Goal: Task Accomplishment & Management: Complete application form

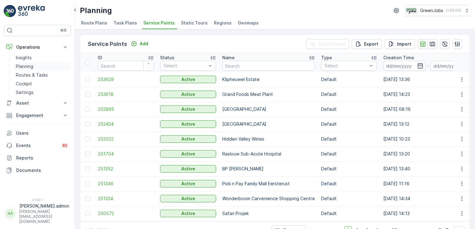
click at [30, 66] on p "Planning" at bounding box center [24, 66] width 17 height 6
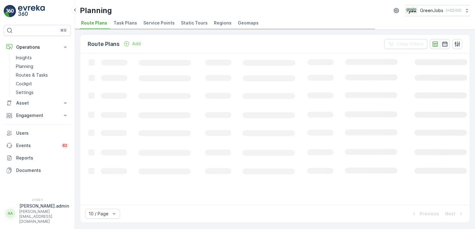
click at [119, 22] on span "Task Plans" at bounding box center [125, 23] width 24 height 6
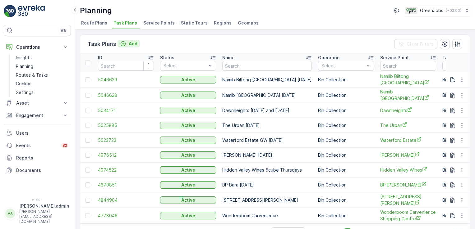
click at [132, 44] on p "Add" at bounding box center [133, 44] width 9 height 6
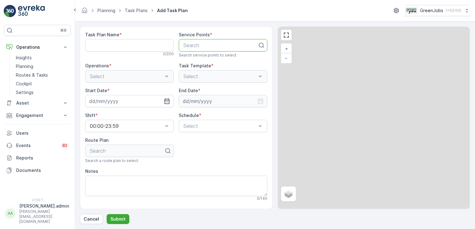
click at [205, 47] on div at bounding box center [221, 46] width 76 height 6
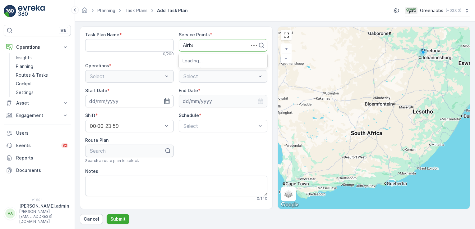
type input "Airbus"
click at [200, 63] on span "Airbus [GEOGRAPHIC_DATA]" at bounding box center [216, 61] width 67 height 6
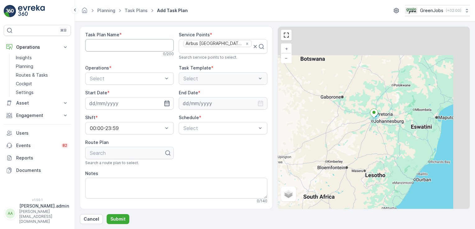
click at [122, 44] on Name "Task Plan Name" at bounding box center [129, 45] width 89 height 12
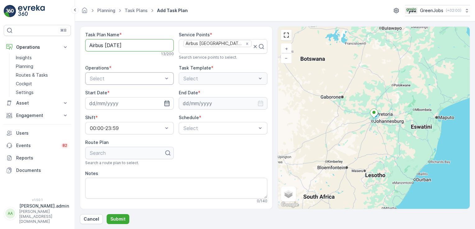
type Name "Airbus [DATE]"
click at [120, 91] on span "Bin Collection" at bounding box center [105, 94] width 32 height 6
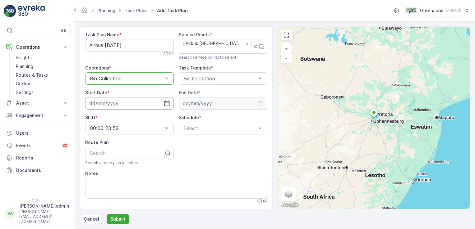
click at [116, 103] on input at bounding box center [129, 103] width 89 height 12
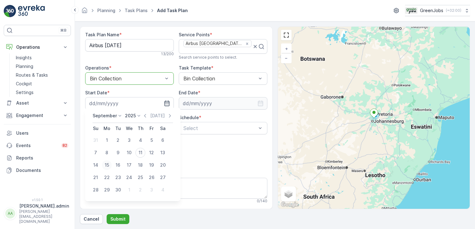
click at [108, 167] on div "15" at bounding box center [107, 165] width 10 height 10
type input "[DATE]"
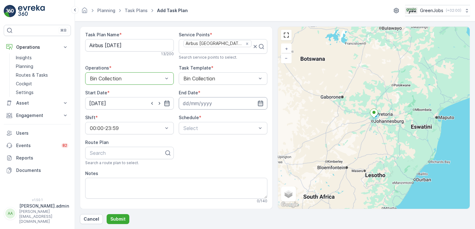
click at [203, 101] on input at bounding box center [223, 103] width 89 height 12
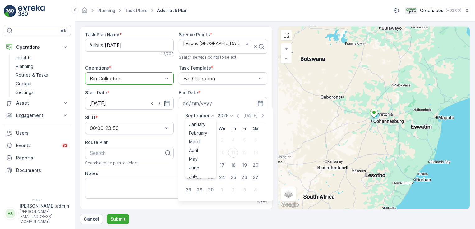
click at [211, 115] on icon at bounding box center [213, 116] width 6 height 6
click at [208, 165] on span "November" at bounding box center [200, 164] width 22 height 6
click at [187, 203] on div "30" at bounding box center [188, 203] width 10 height 10
type input "[DATE]"
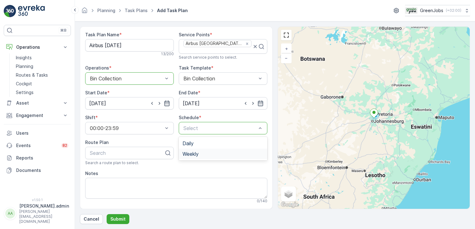
click at [194, 152] on span "Weekly" at bounding box center [191, 154] width 16 height 6
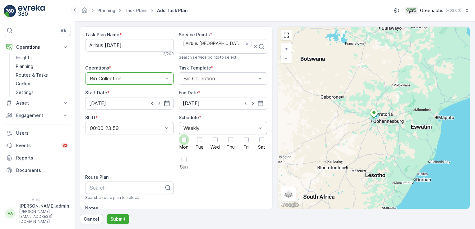
click at [185, 137] on div at bounding box center [184, 139] width 5 height 5
click at [184, 135] on input "Mon" at bounding box center [184, 135] width 0 height 0
click at [112, 185] on div at bounding box center [127, 188] width 76 height 6
type input "gauteng route 3"
click at [117, 203] on span "Gauteng Route 3" at bounding box center [109, 204] width 40 height 6
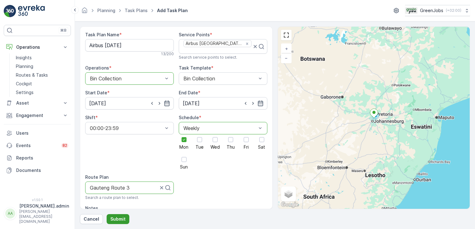
click at [120, 220] on p "Submit" at bounding box center [117, 219] width 15 height 6
